Goal: Task Accomplishment & Management: Manage account settings

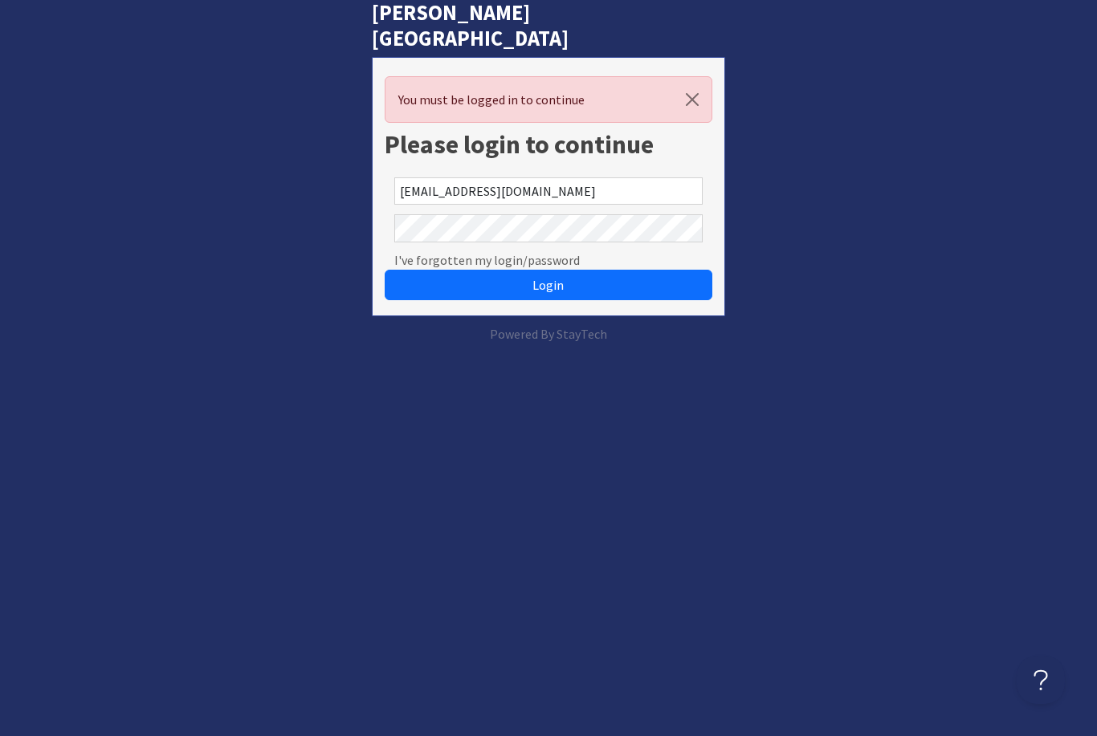
click at [548, 270] on button "Login" at bounding box center [548, 285] width 327 height 31
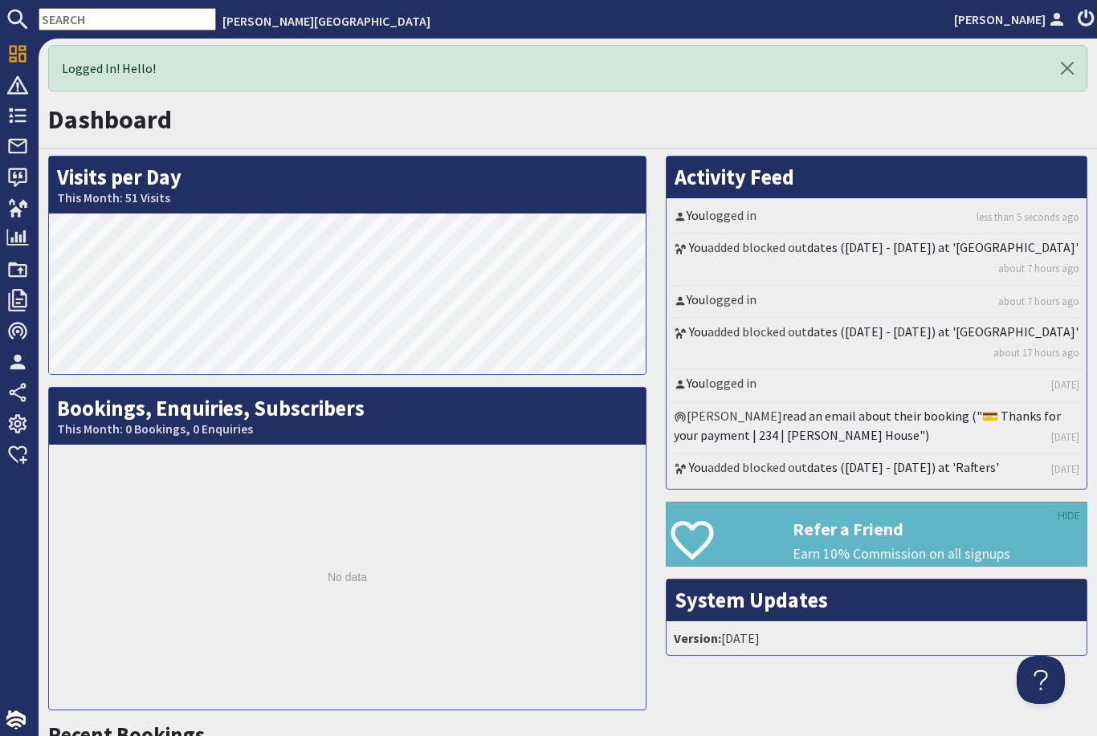
click at [29, 211] on span "Properties" at bounding box center [70, 208] width 82 height 26
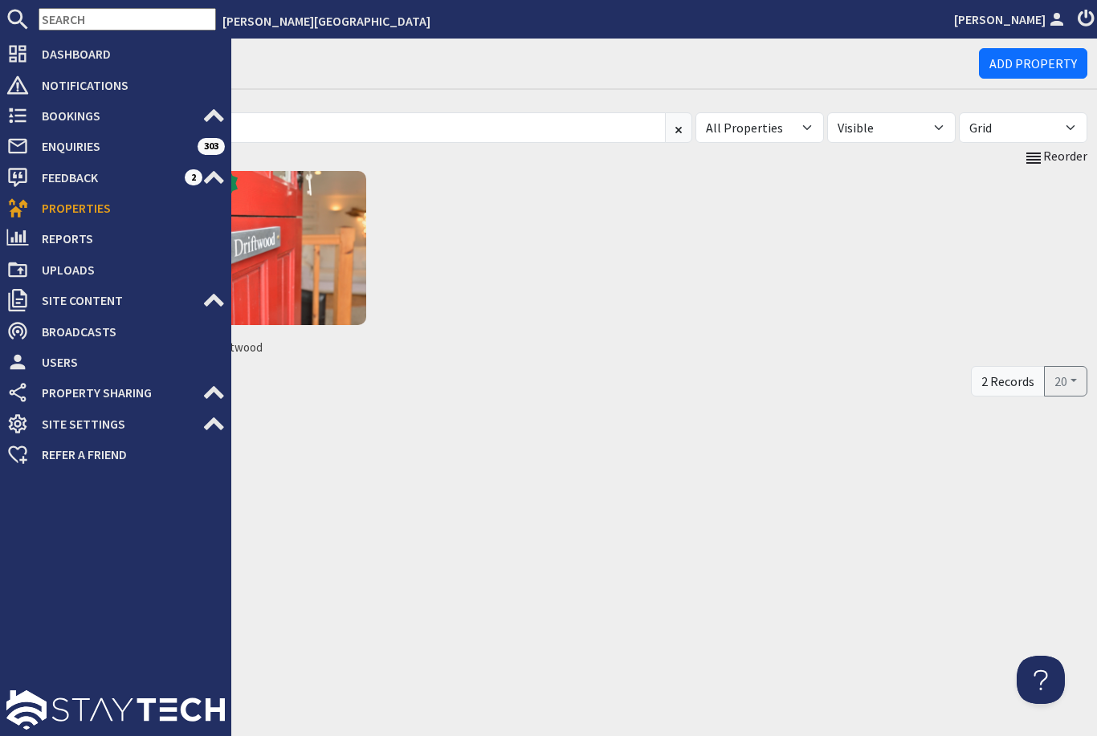
click at [283, 209] on img at bounding box center [289, 248] width 154 height 154
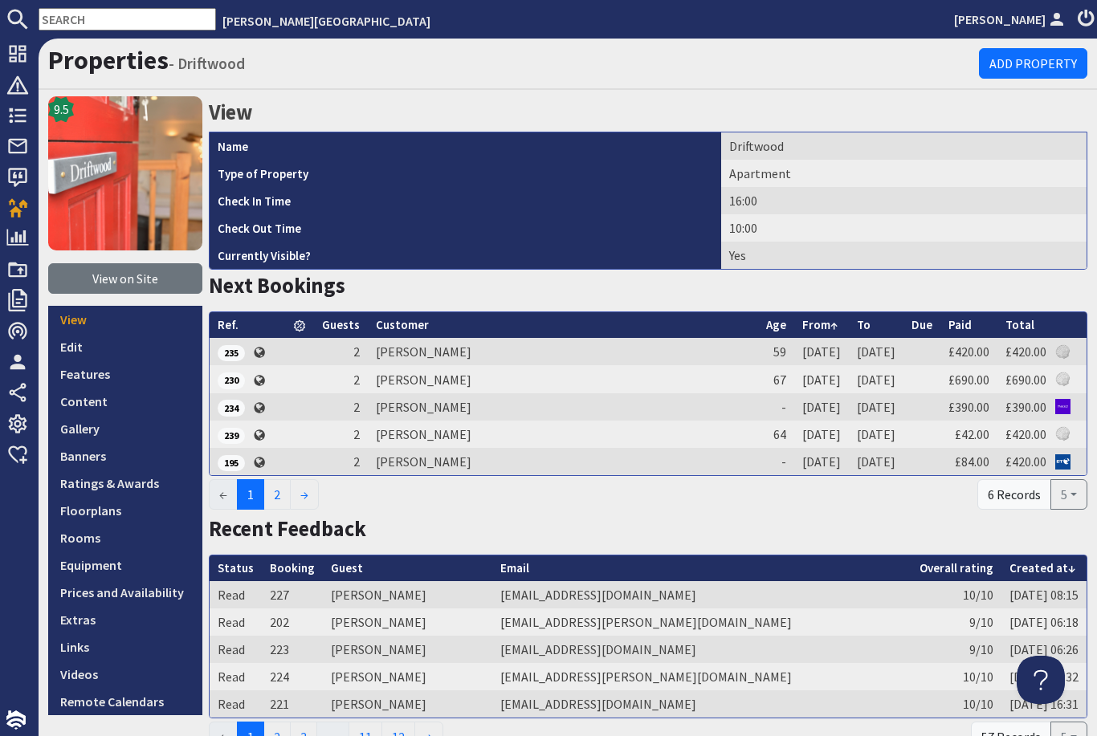
click at [109, 597] on link "Prices and Availability" at bounding box center [125, 592] width 154 height 27
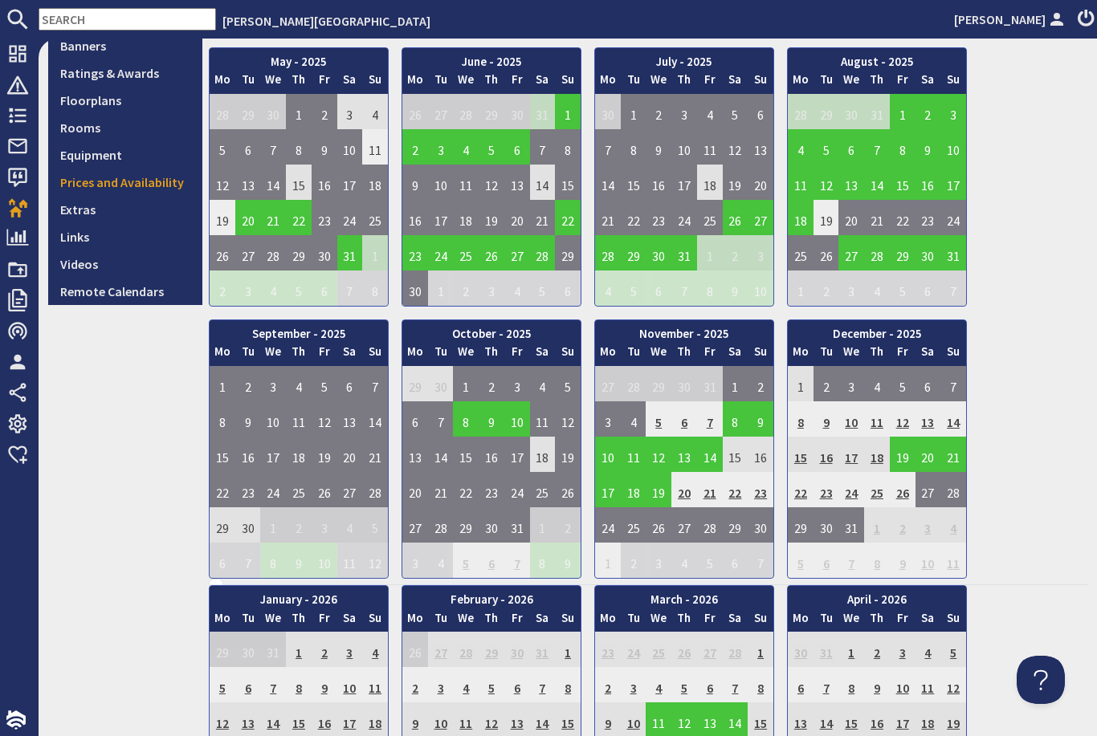
scroll to position [434, 0]
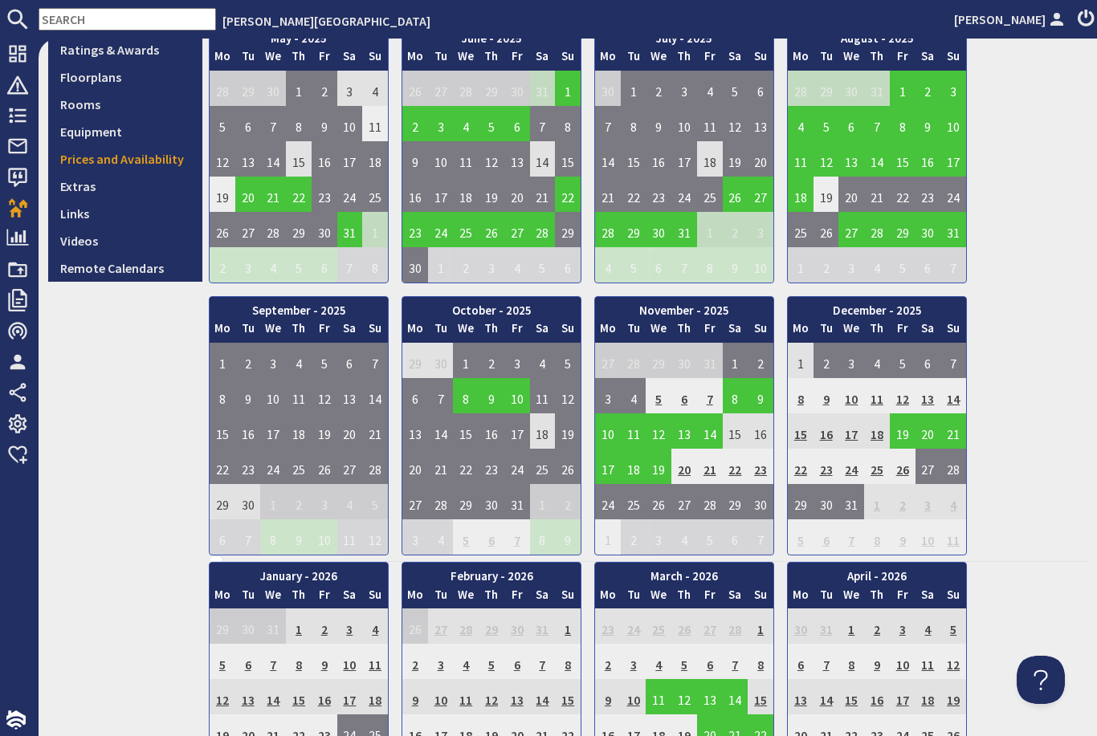
click at [271, 427] on td "17" at bounding box center [273, 431] width 26 height 35
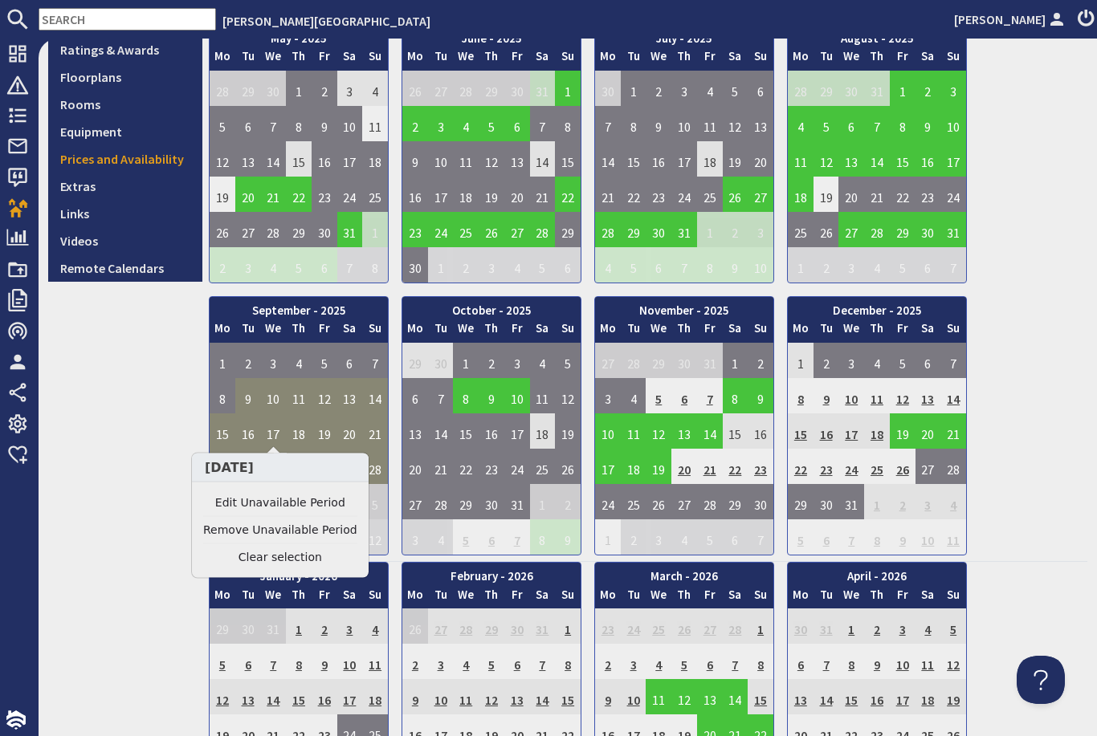
click at [260, 495] on link "Edit Unavailable Period" at bounding box center [280, 503] width 154 height 17
